Goal: Navigation & Orientation: Find specific page/section

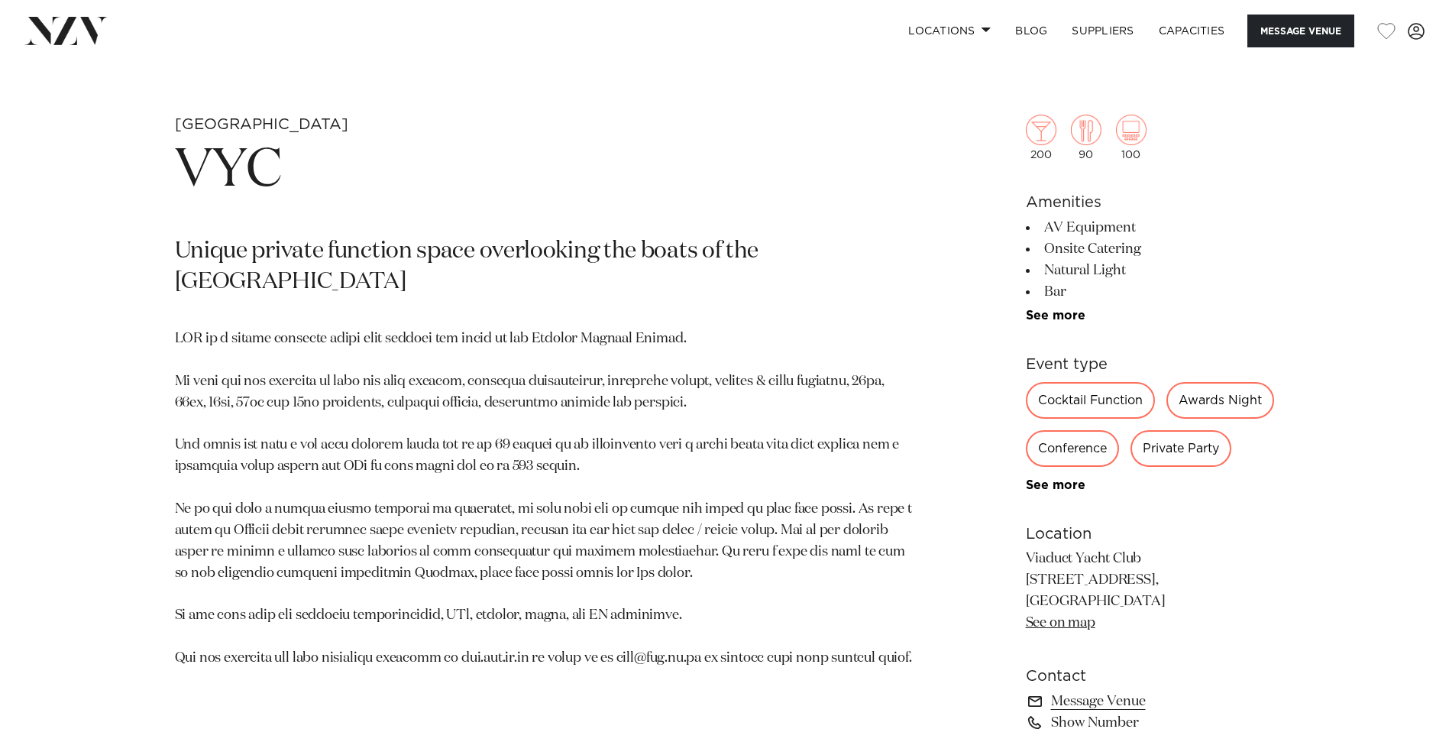
scroll to position [764, 0]
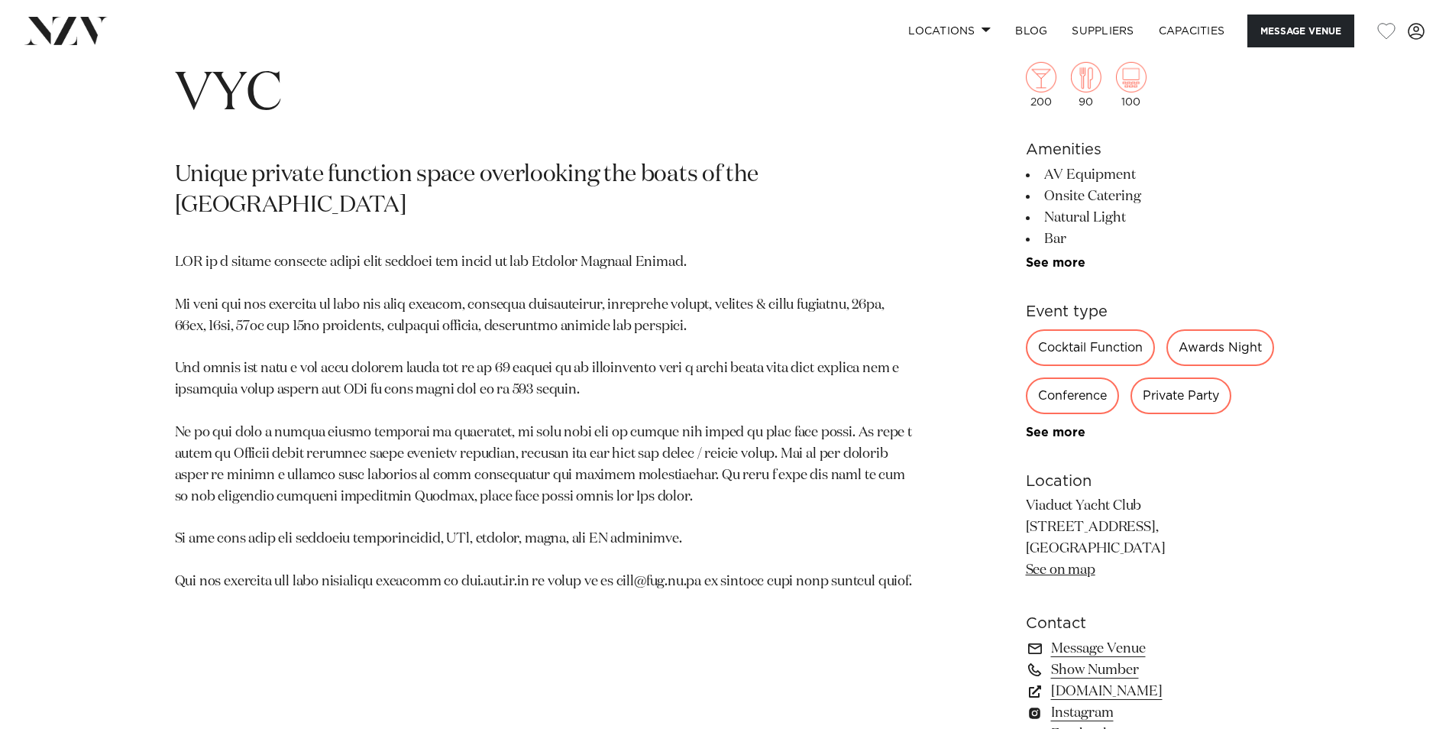
click at [1166, 366] on div "Awards Night" at bounding box center [1220, 347] width 108 height 37
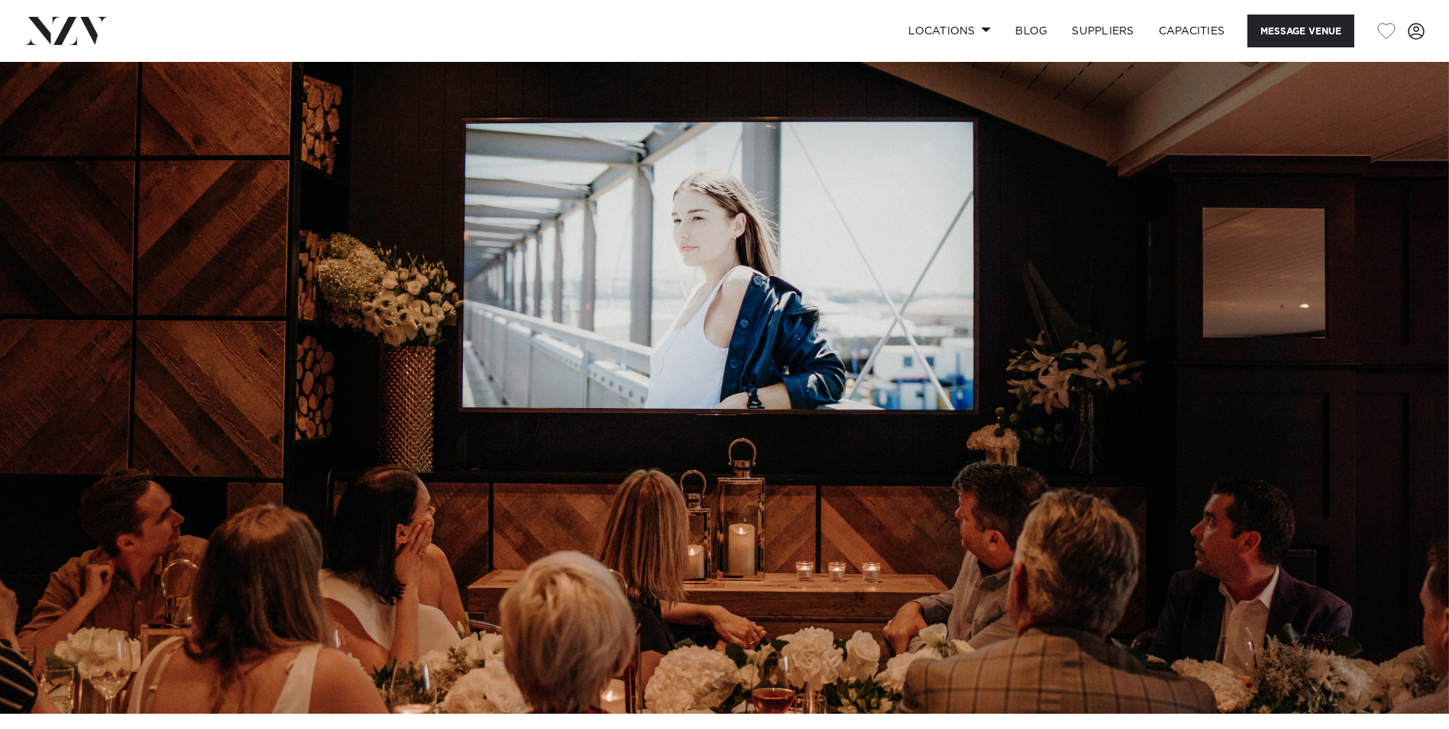
scroll to position [0, 0]
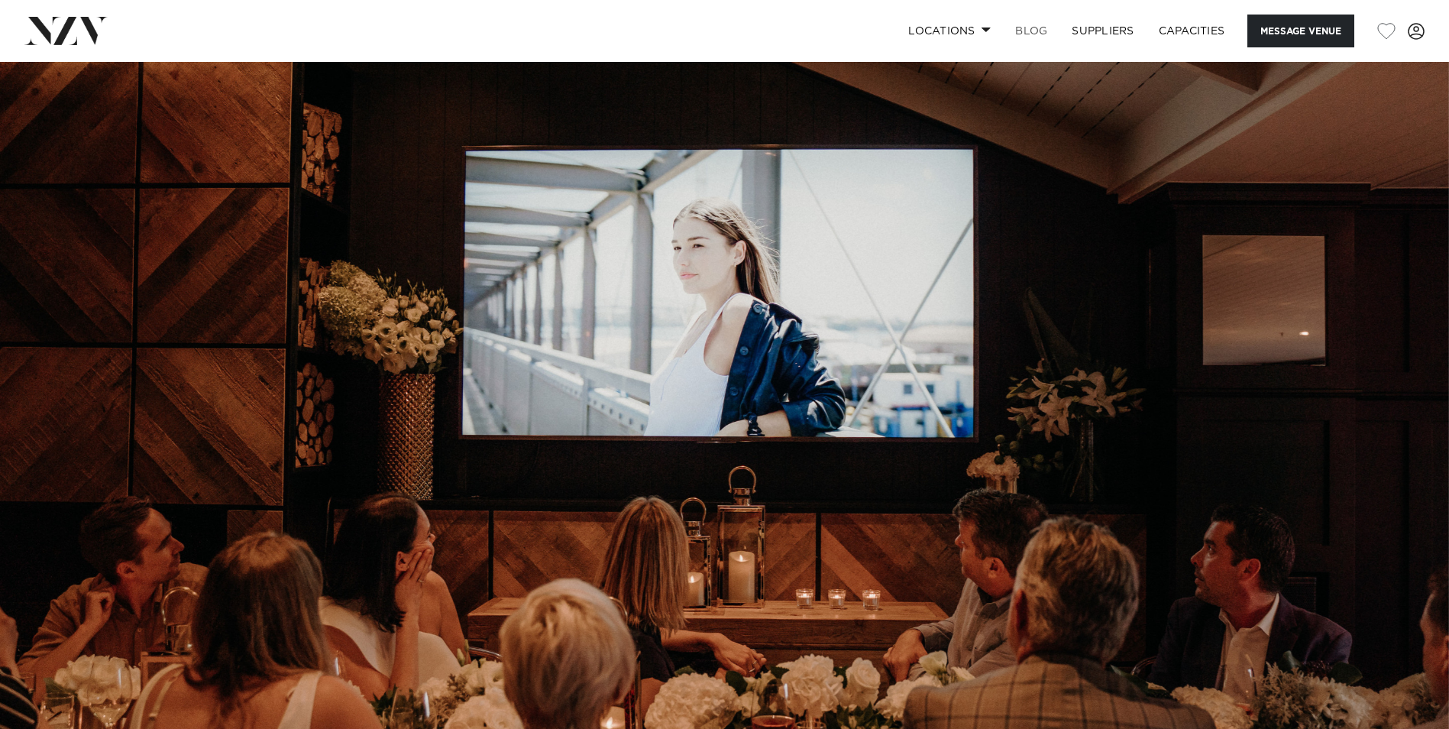
click at [1035, 29] on link "BLOG" at bounding box center [1031, 31] width 57 height 33
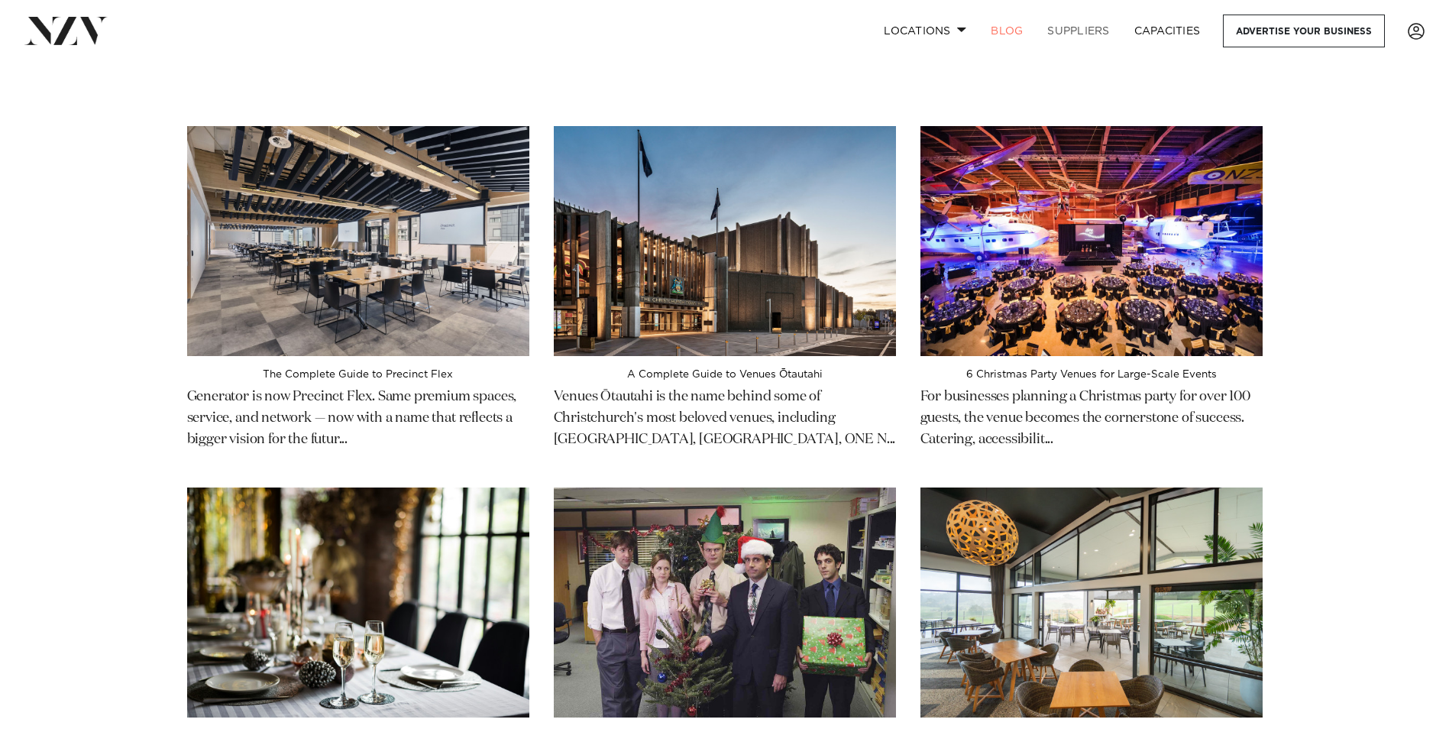
click at [1084, 36] on link "SUPPLIERS" at bounding box center [1078, 31] width 86 height 33
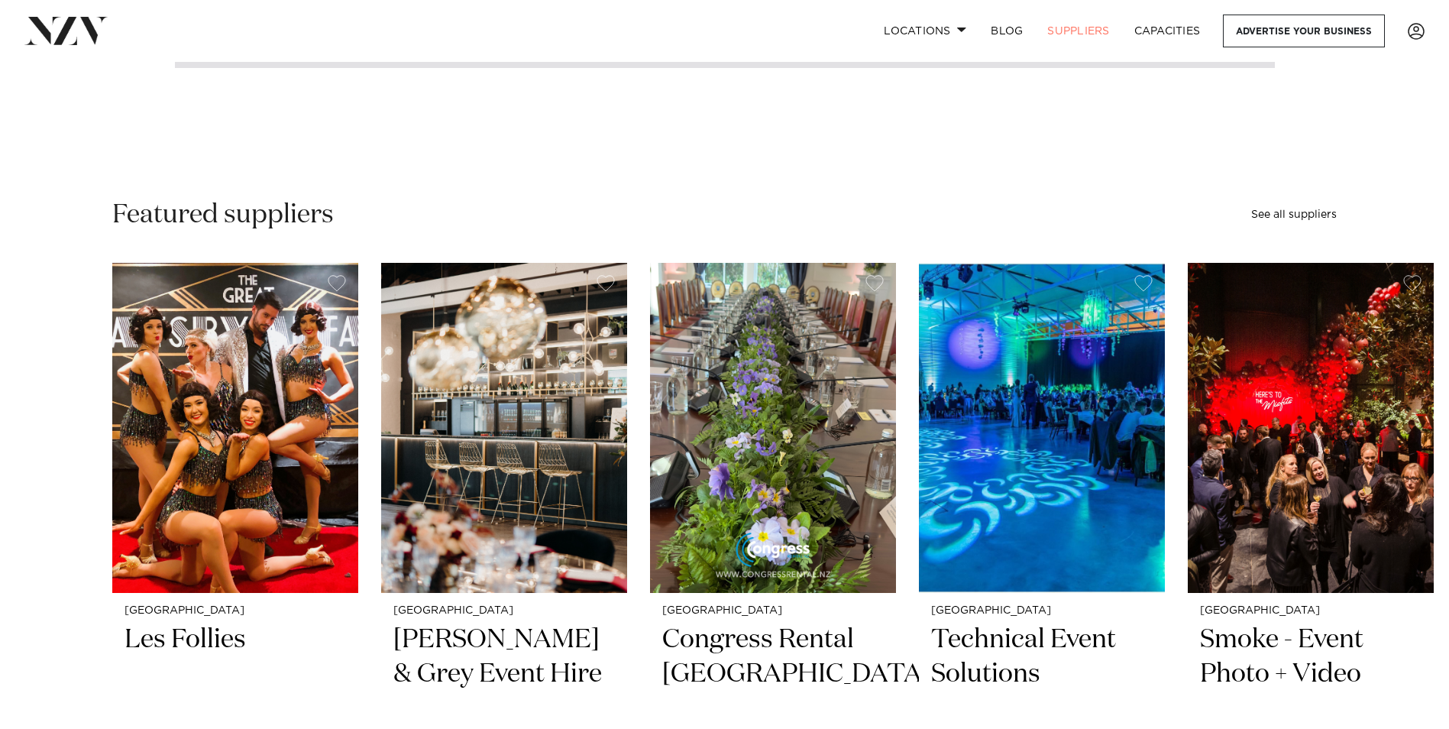
scroll to position [382, 0]
